Goal: Navigation & Orientation: Find specific page/section

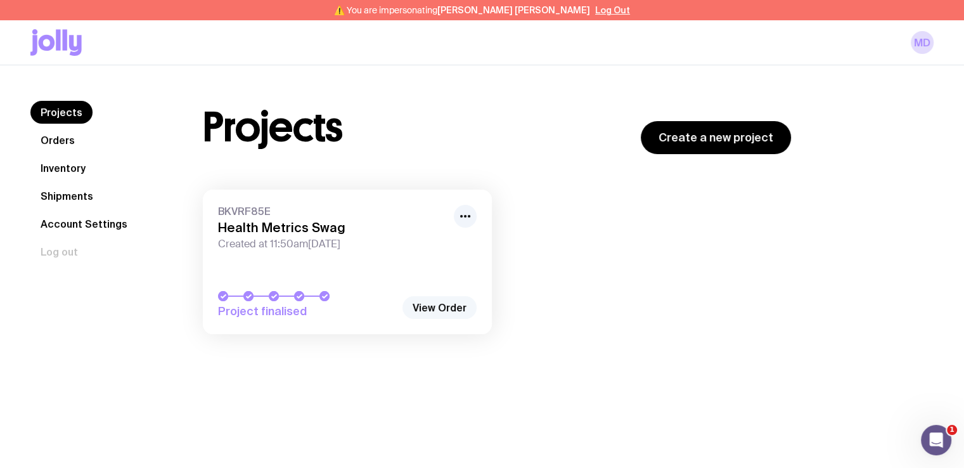
click at [441, 309] on link "View Order" at bounding box center [440, 307] width 74 height 23
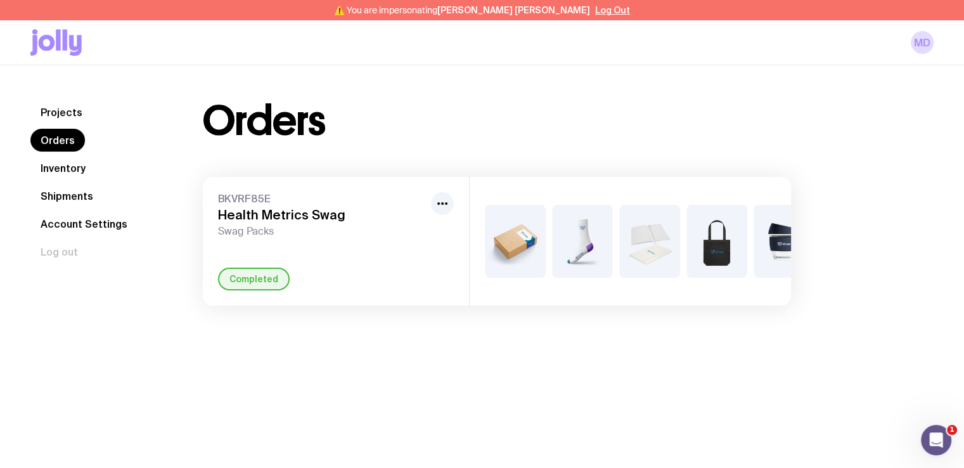
click at [61, 162] on link "Inventory" at bounding box center [62, 168] width 65 height 23
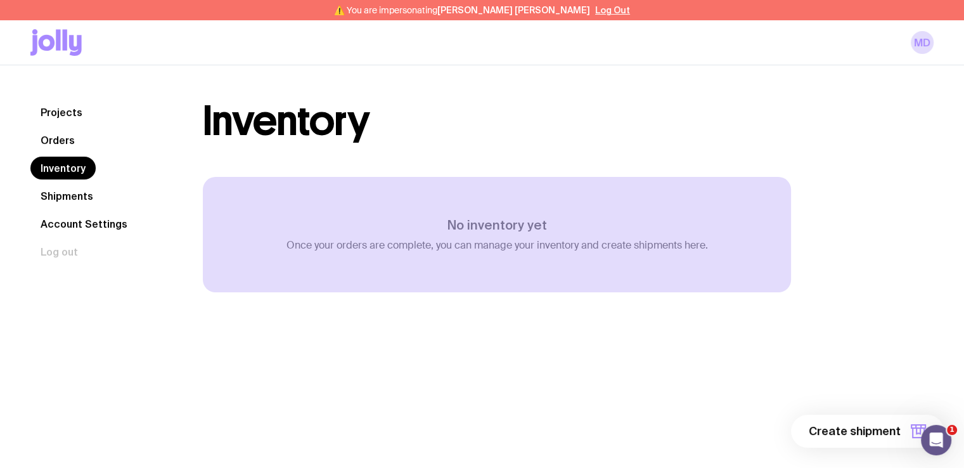
click at [52, 143] on link "Orders" at bounding box center [57, 140] width 55 height 23
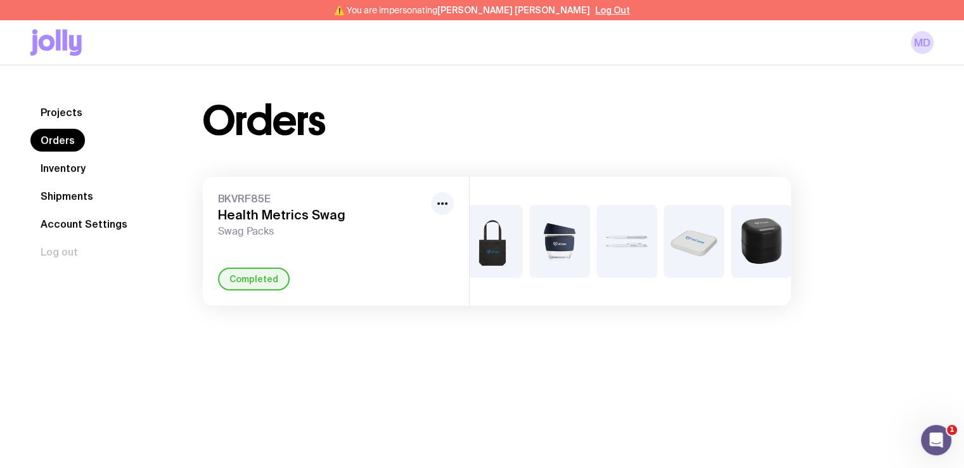
scroll to position [0, 441]
